Goal: Use online tool/utility: Utilize a website feature to perform a specific function

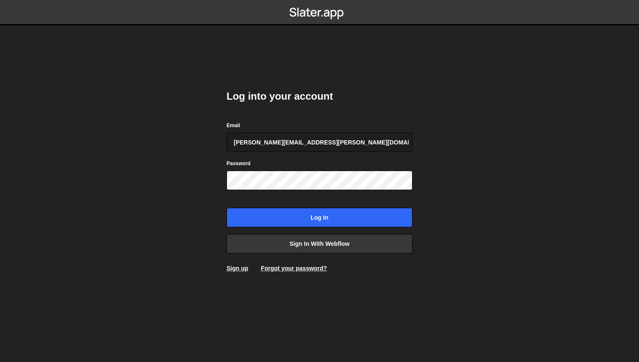
type input "[PERSON_NAME][EMAIL_ADDRESS][PERSON_NAME][DOMAIN_NAME]"
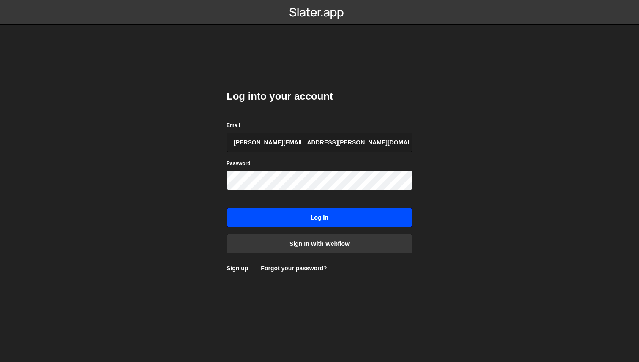
click at [297, 224] on input "Log in" at bounding box center [320, 217] width 186 height 19
click at [334, 222] on input "Log in" at bounding box center [320, 217] width 186 height 19
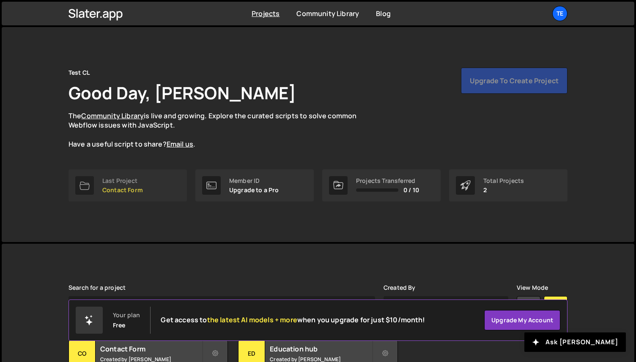
click at [148, 181] on link "Last Project Contact Form" at bounding box center [128, 186] width 118 height 32
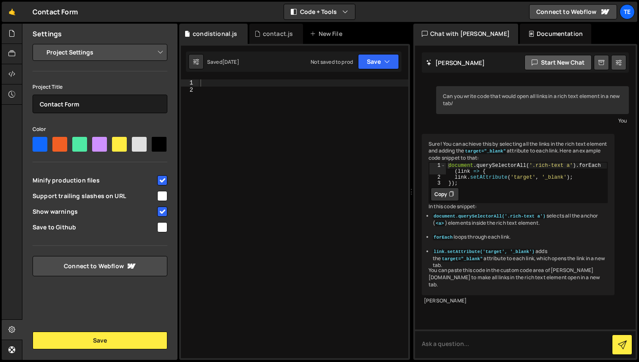
click at [556, 59] on button "Start new chat" at bounding box center [558, 62] width 67 height 15
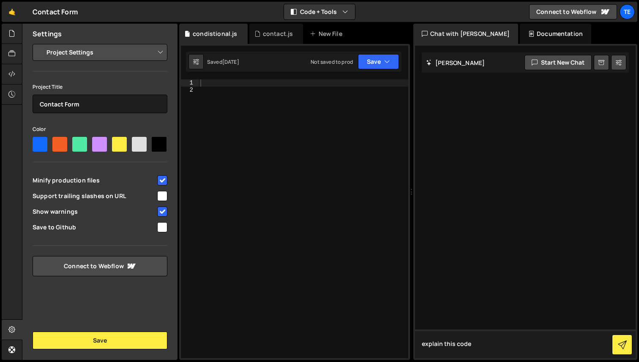
type textarea "explain this code:"
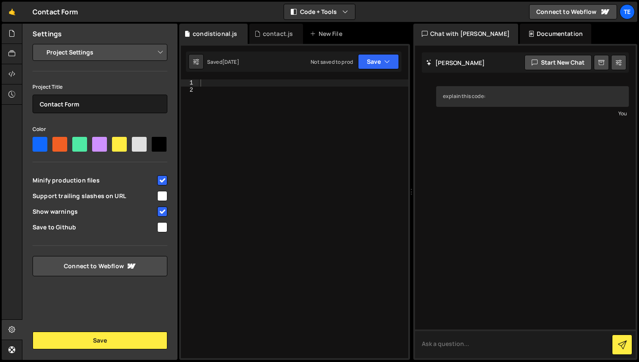
paste textarea "<script type="text/javascript"> var currentPageURL = document.location.href; va…"
type textarea "<script type="text/javascript"> var currentPageURL = document.location.href; va…"
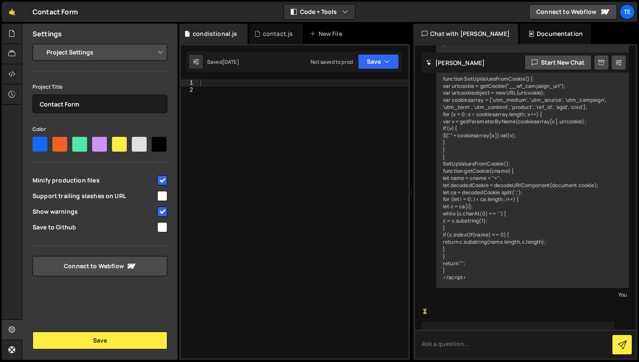
scroll to position [367, 0]
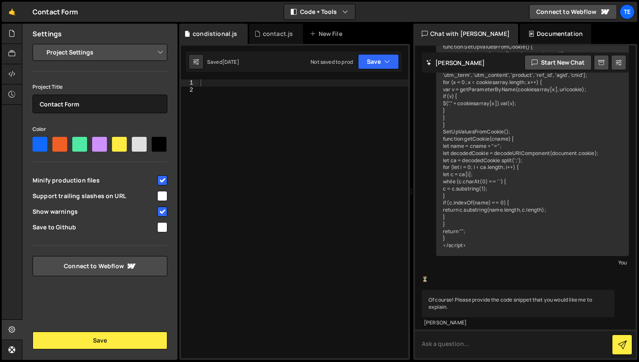
paste textarea "<script type="text/javascript"> var currentPageURL = document.location.href; va…"
type textarea "<script type="text/javascript"> var currentPageURL = document.location.href; va…"
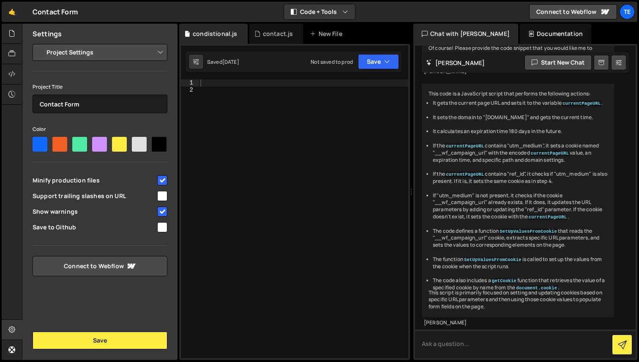
scroll to position [642, 0]
type textarea "edit the code to also add product as a parameter that is stored in the cookie"
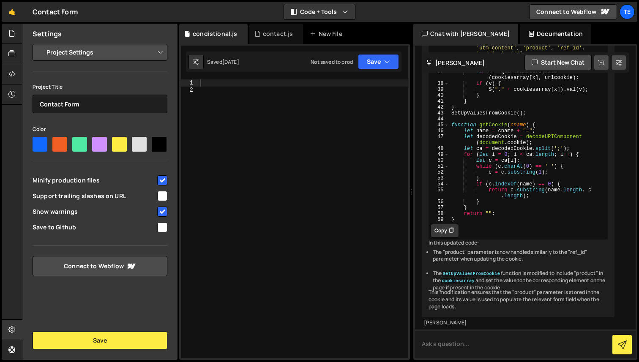
scroll to position [1368, 0]
click at [444, 238] on button "Copy" at bounding box center [445, 231] width 28 height 14
click at [453, 235] on icon at bounding box center [451, 231] width 5 height 8
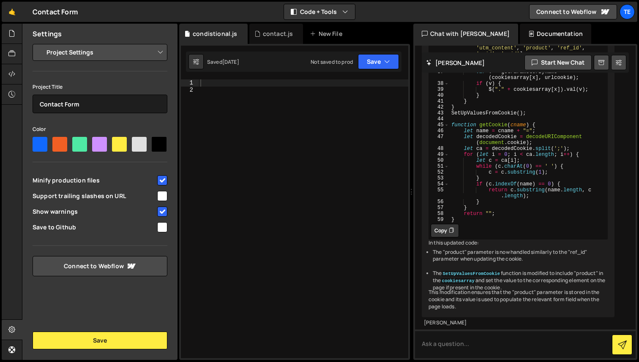
click at [444, 224] on button "Copy" at bounding box center [445, 231] width 28 height 14
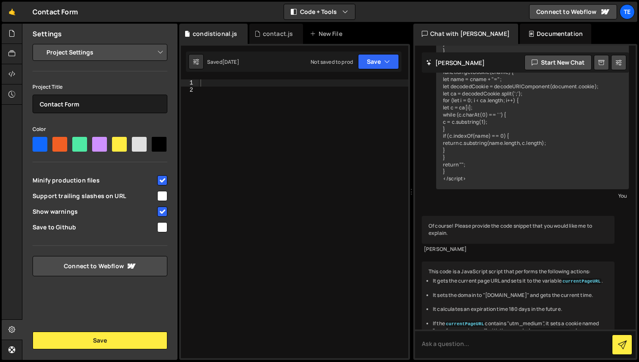
scroll to position [433, 0]
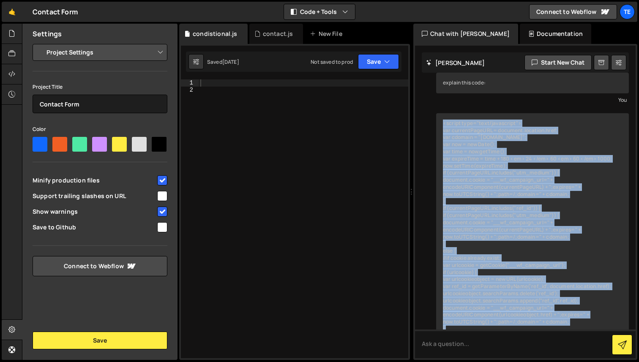
scroll to position [0, 0]
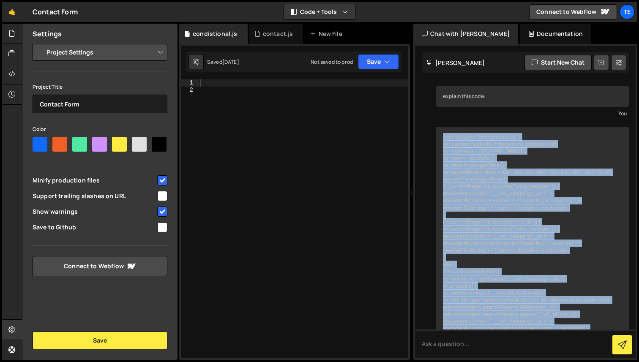
drag, startPoint x: 475, startPoint y: 179, endPoint x: 448, endPoint y: 129, distance: 57.3
copy div "<script type="text/javascript"> var currentPageURL = document.location.href; va…"
